Goal: Information Seeking & Learning: Learn about a topic

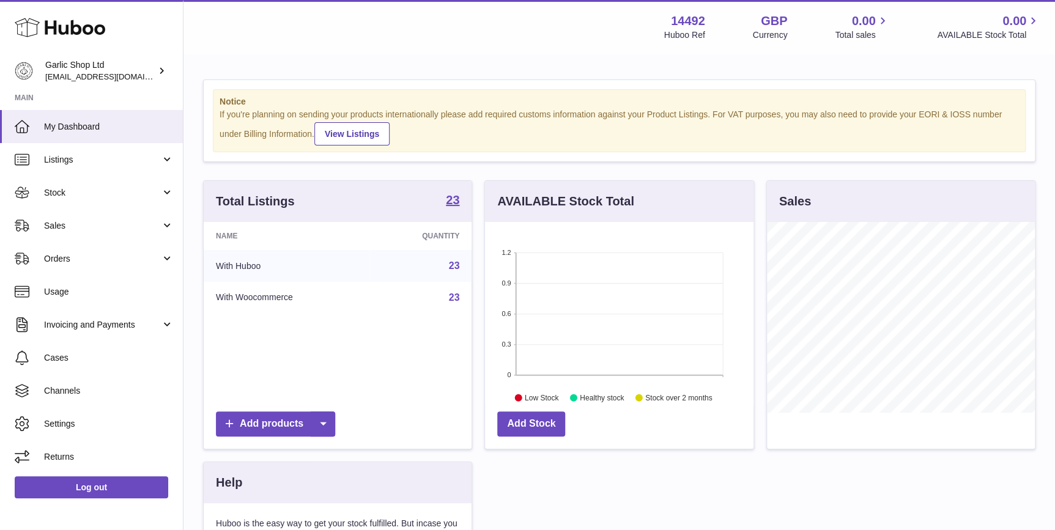
scroll to position [190, 268]
click at [116, 196] on span "Stock" at bounding box center [102, 193] width 117 height 12
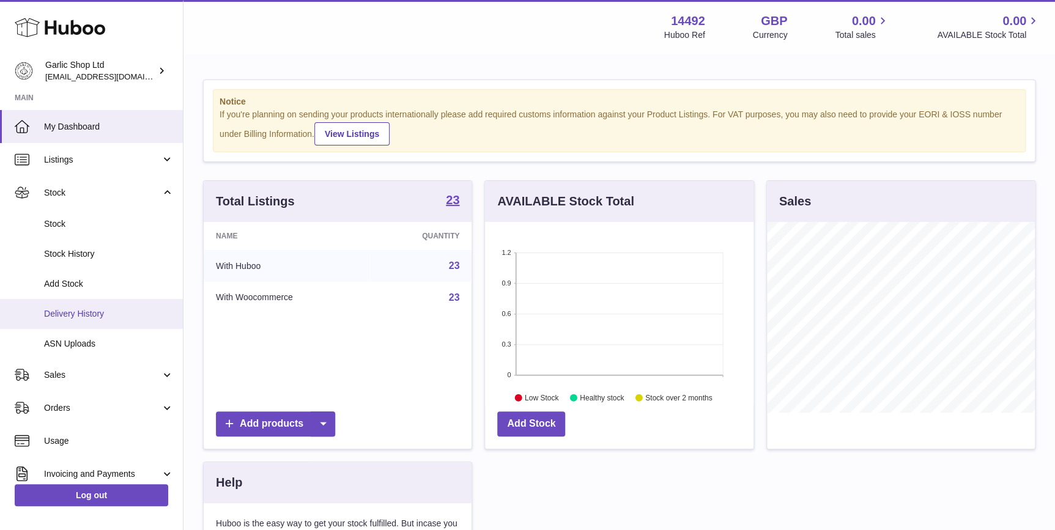
click at [119, 307] on link "Delivery History" at bounding box center [91, 314] width 183 height 30
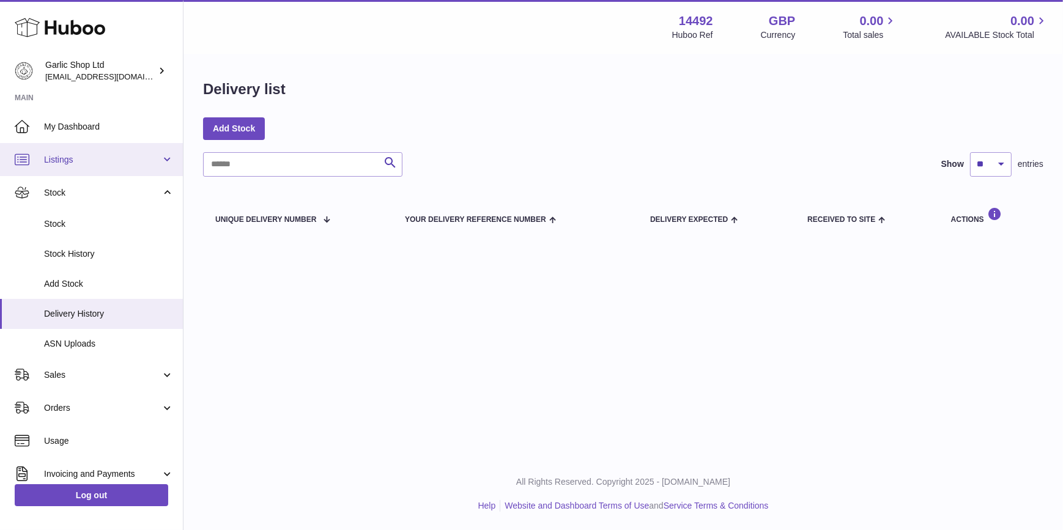
click at [108, 160] on span "Listings" at bounding box center [102, 160] width 117 height 12
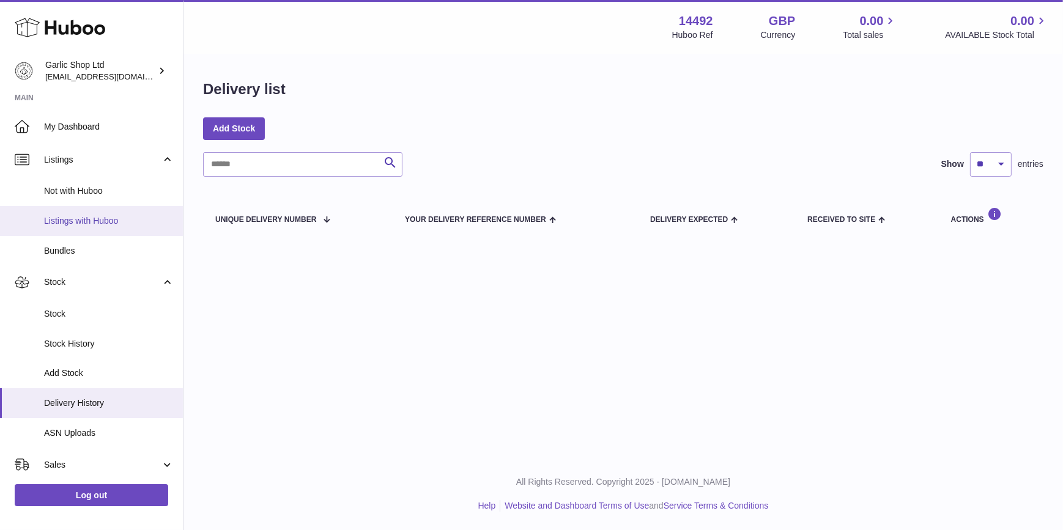
click at [102, 212] on link "Listings with Huboo" at bounding box center [91, 221] width 183 height 30
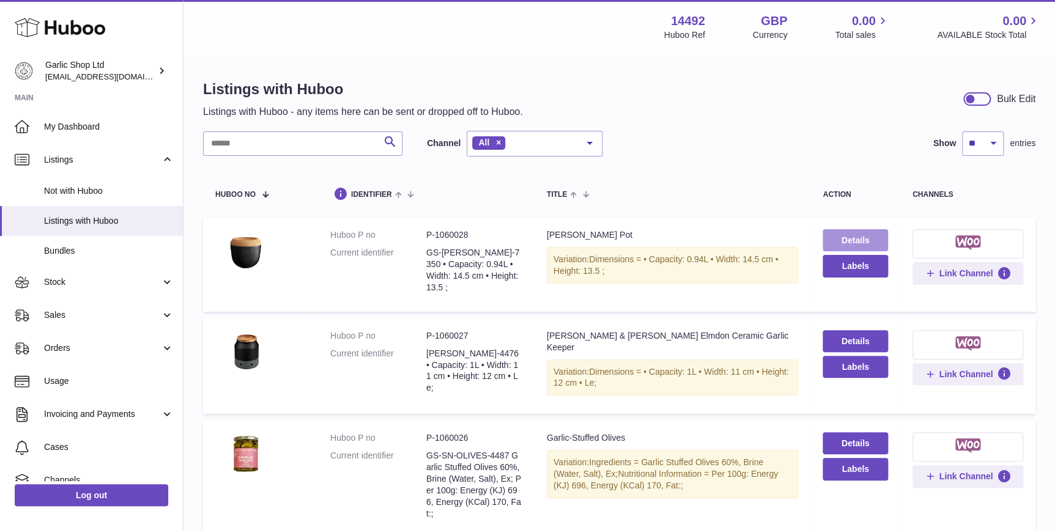
click at [862, 239] on link "Details" at bounding box center [855, 240] width 65 height 22
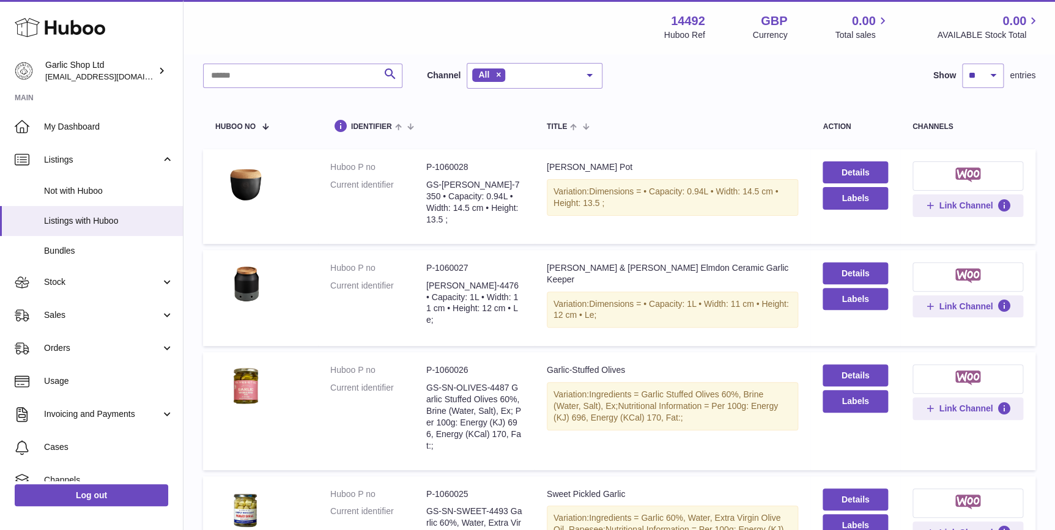
scroll to position [92, 0]
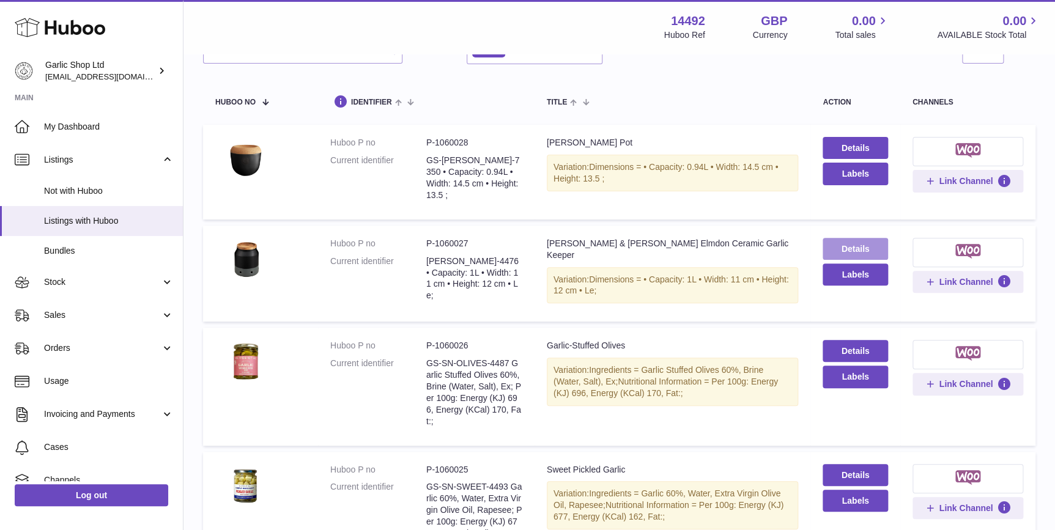
click at [833, 242] on link "Details" at bounding box center [855, 249] width 65 height 22
click at [882, 238] on link "Details" at bounding box center [855, 249] width 65 height 22
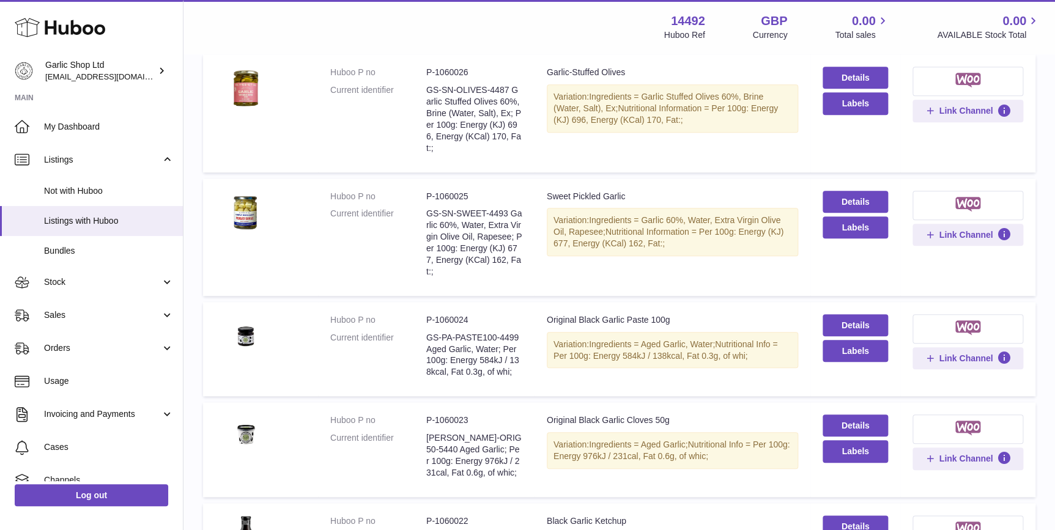
scroll to position [371, 0]
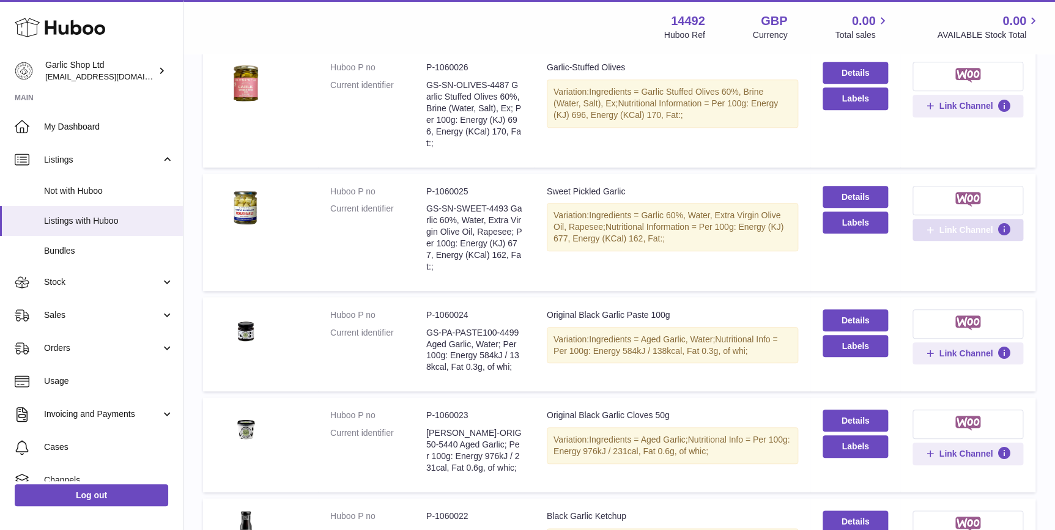
click at [942, 225] on span "Link Channel" at bounding box center [966, 230] width 54 height 11
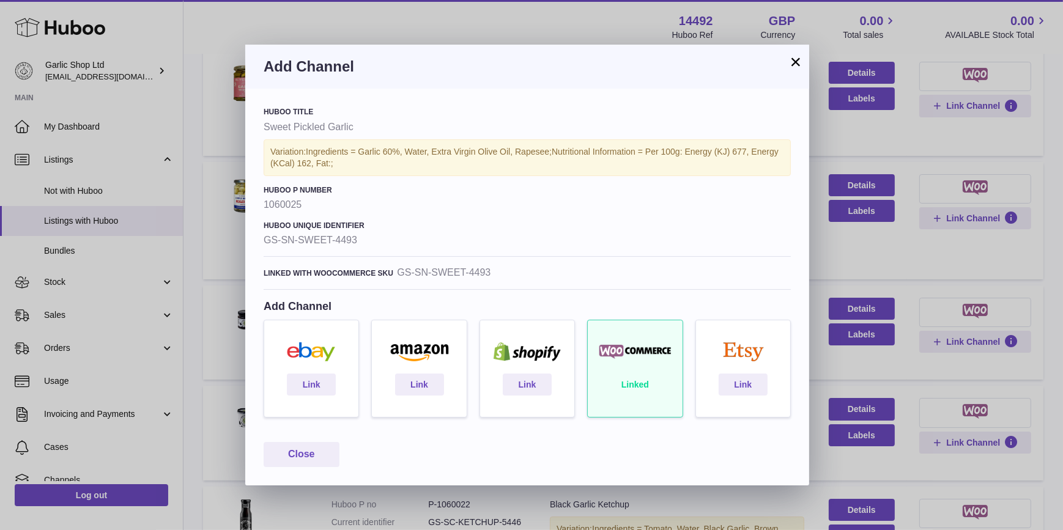
click at [798, 57] on button "×" at bounding box center [796, 61] width 15 height 15
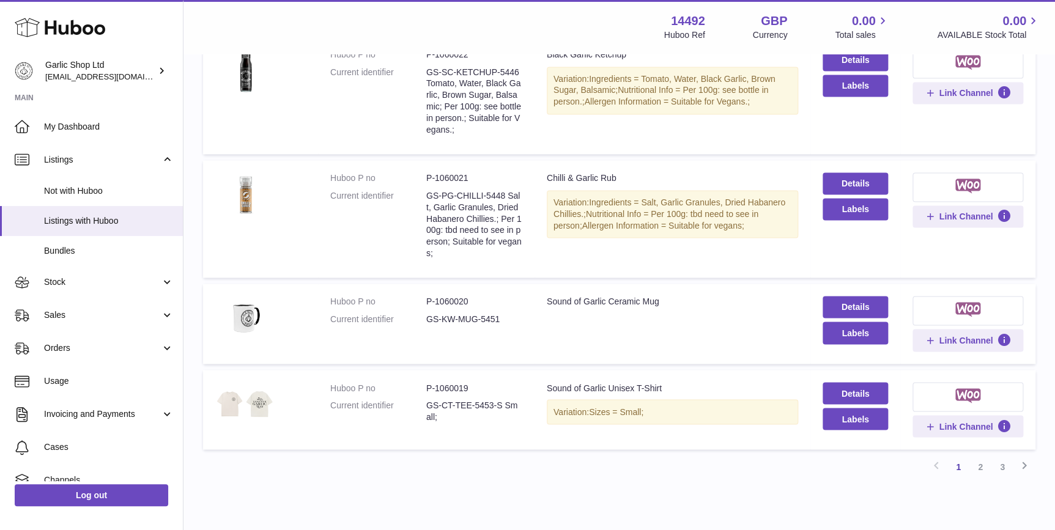
scroll to position [834, 0]
click at [266, 384] on img at bounding box center [245, 402] width 61 height 43
click at [1026, 456] on icon at bounding box center [1024, 463] width 15 height 15
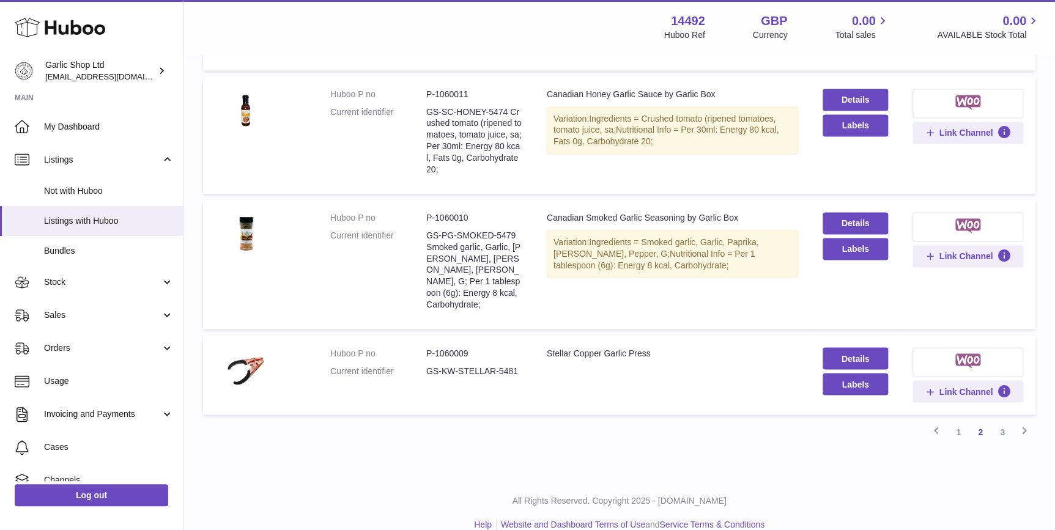
scroll to position [825, 0]
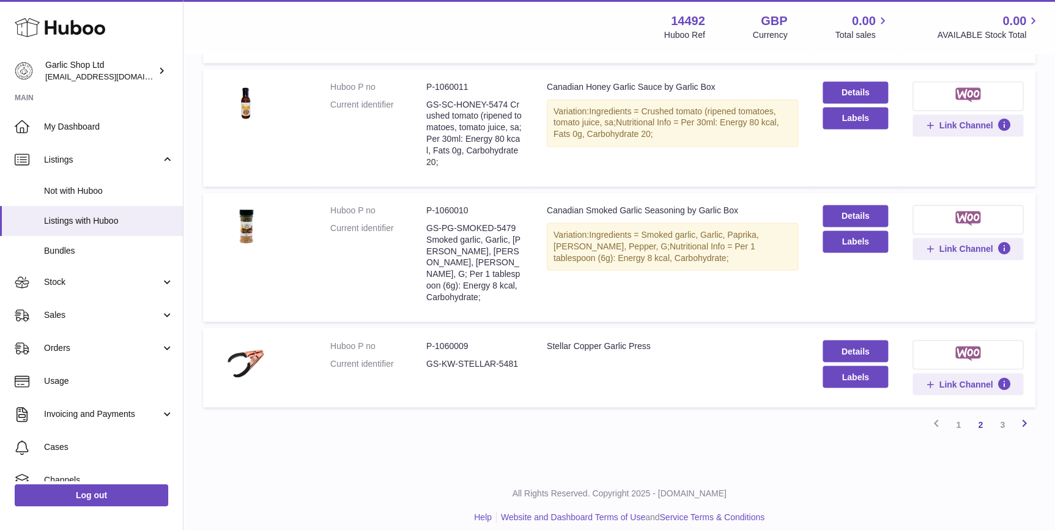
click at [1025, 415] on icon at bounding box center [1024, 422] width 15 height 15
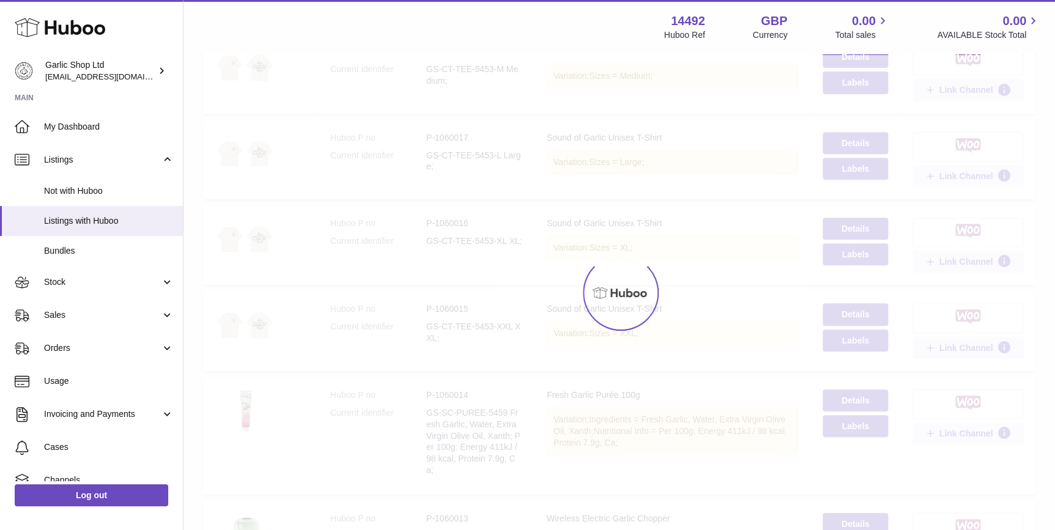
scroll to position [55, 0]
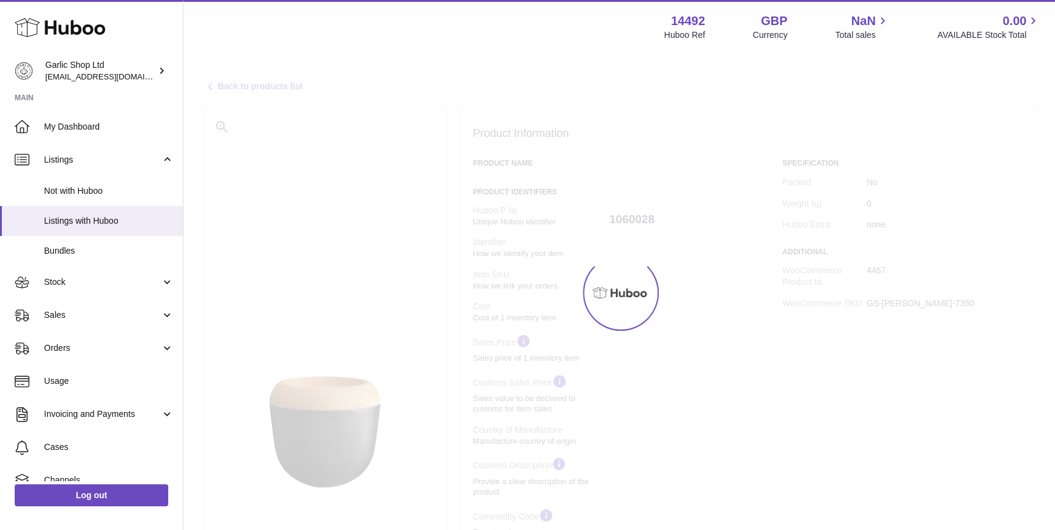
select select
select select "****"
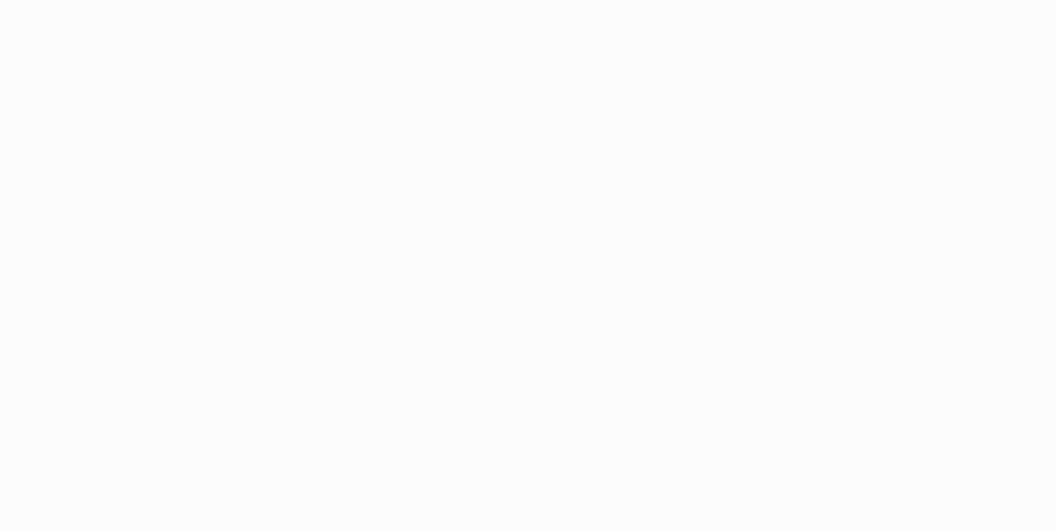
select select
select select "****"
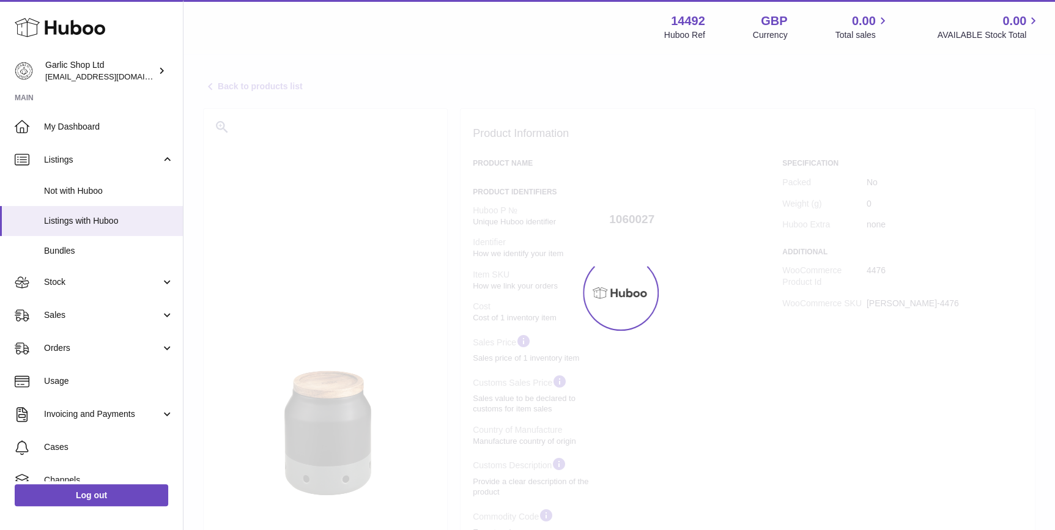
select select
select select "****"
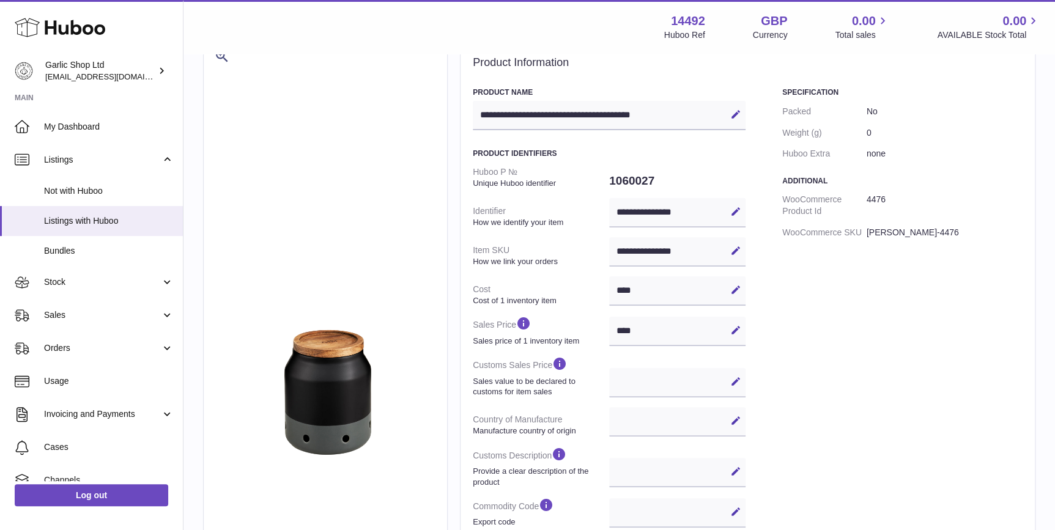
scroll to position [92, 0]
